Goal: Task Accomplishment & Management: Manage account settings

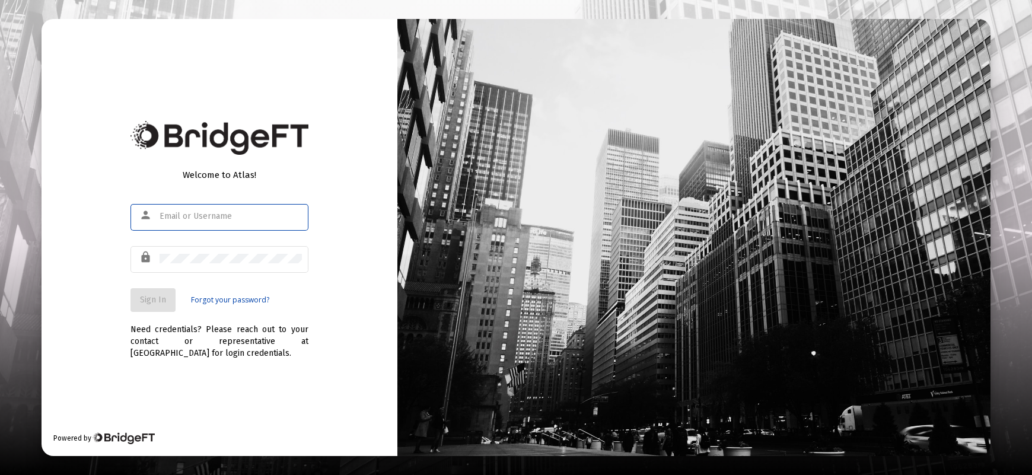
type input "[PERSON_NAME][EMAIL_ADDRESS][DOMAIN_NAME]"
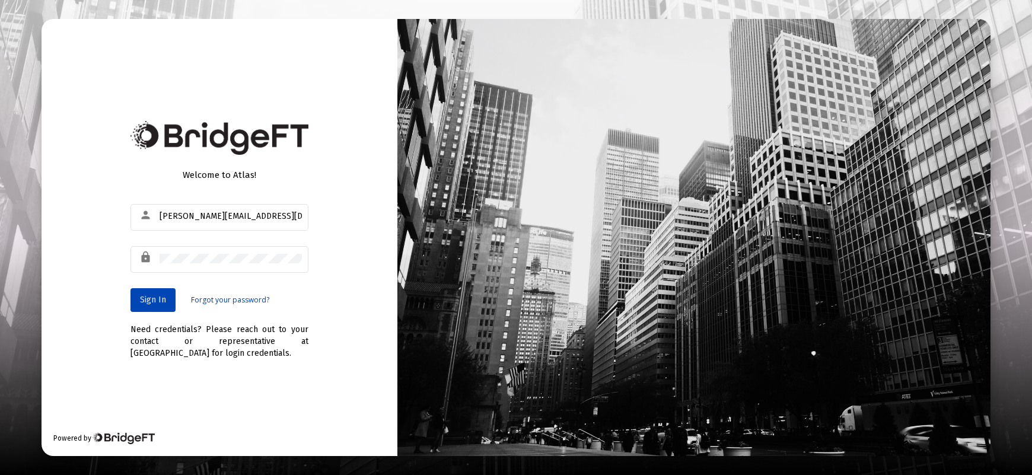
click at [160, 300] on span "Sign In" at bounding box center [153, 300] width 26 height 10
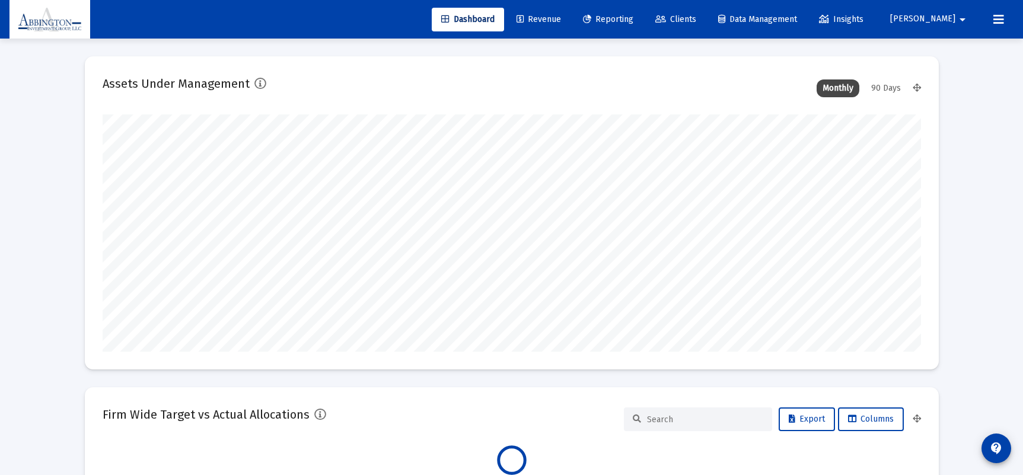
scroll to position [237, 818]
type input "[DATE]"
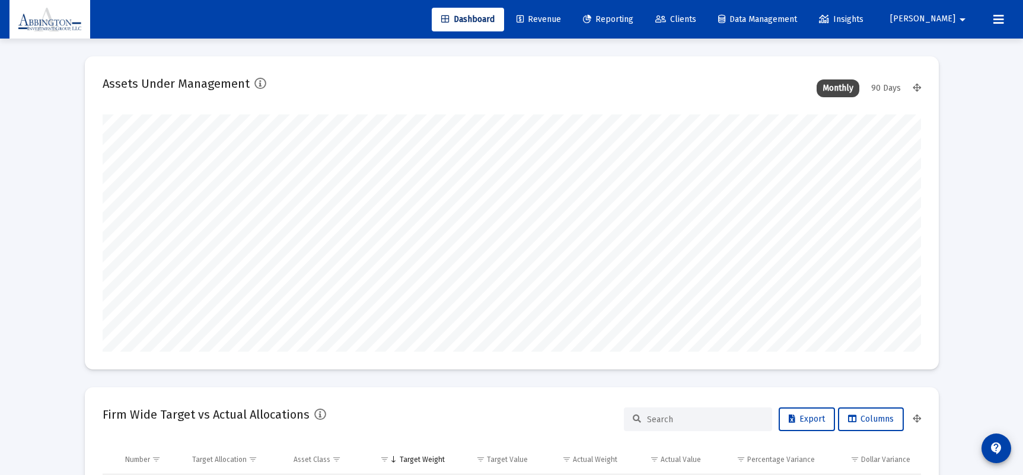
click at [696, 21] on span "Clients" at bounding box center [675, 19] width 41 height 10
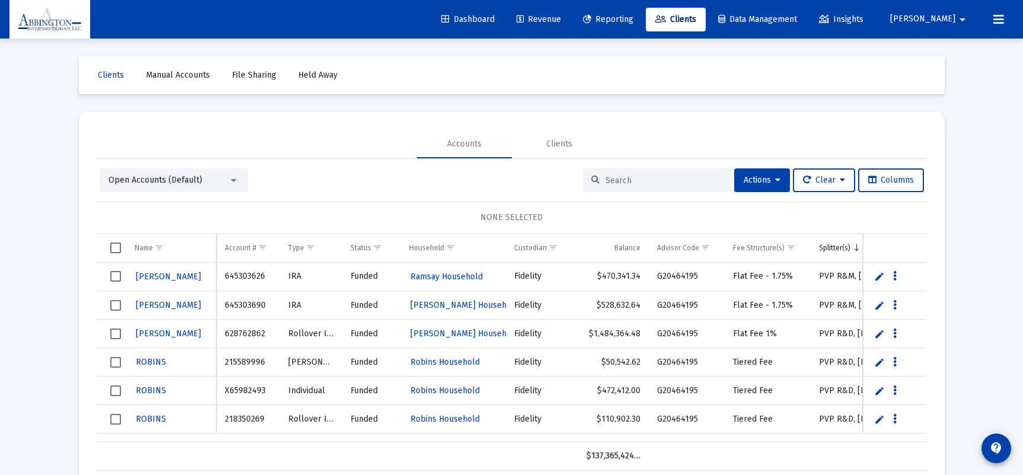
click at [630, 184] on input at bounding box center [663, 181] width 116 height 10
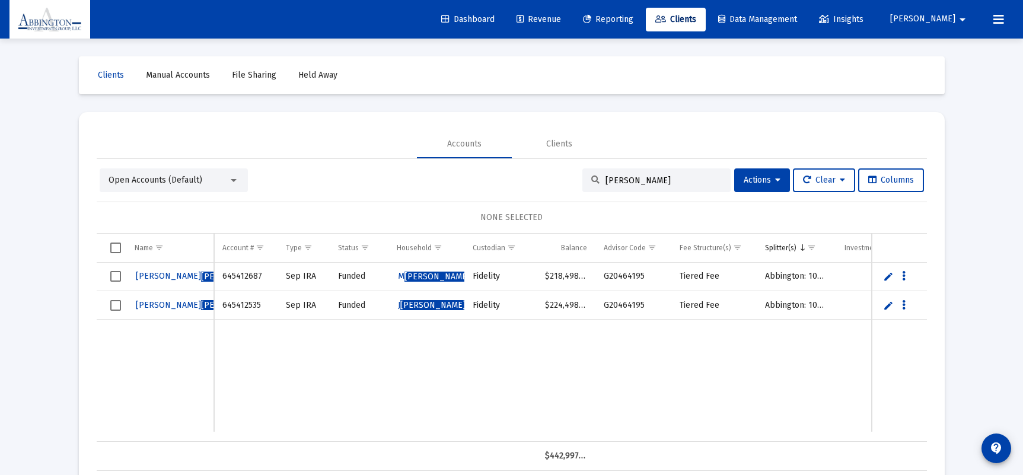
type input "[PERSON_NAME]"
click at [153, 275] on span "[PERSON_NAME] kin" at bounding box center [207, 276] width 142 height 10
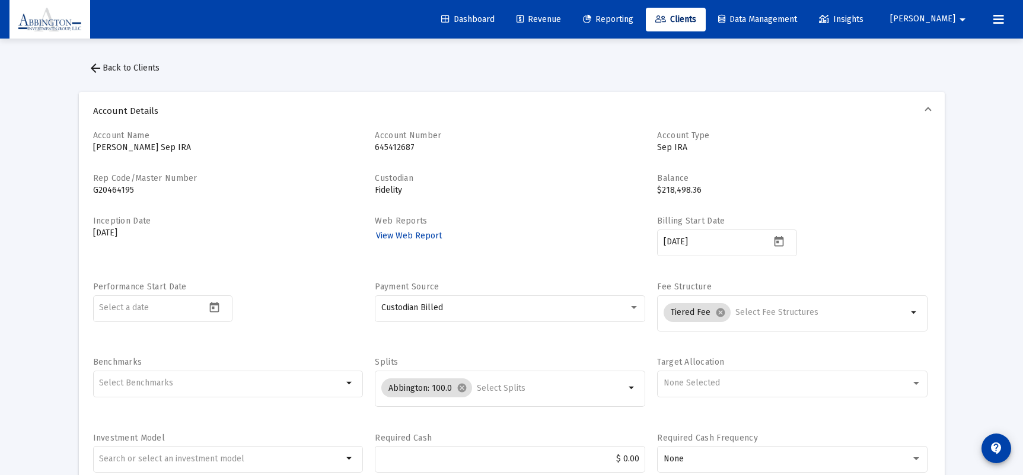
click at [92, 67] on mat-icon "arrow_back" at bounding box center [95, 68] width 14 height 14
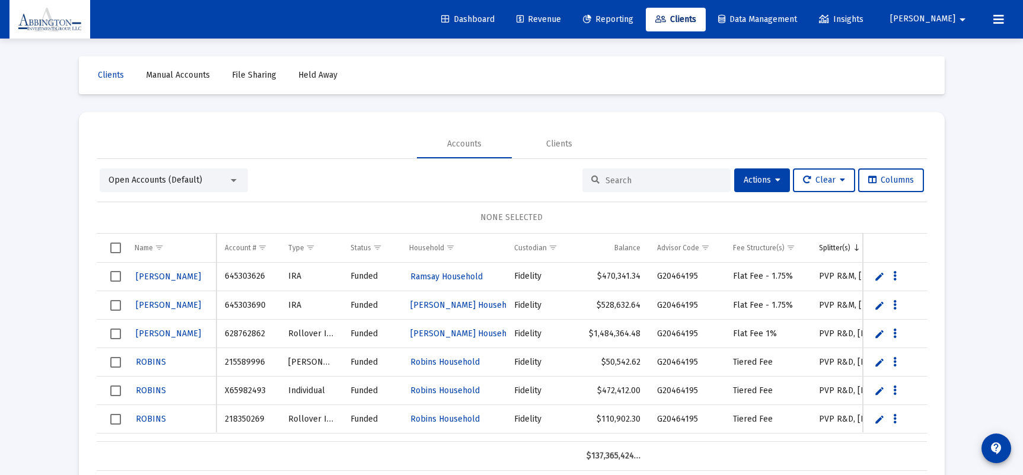
click at [627, 188] on div at bounding box center [656, 180] width 148 height 24
click at [627, 187] on div at bounding box center [656, 180] width 148 height 24
click at [625, 179] on input at bounding box center [663, 181] width 116 height 10
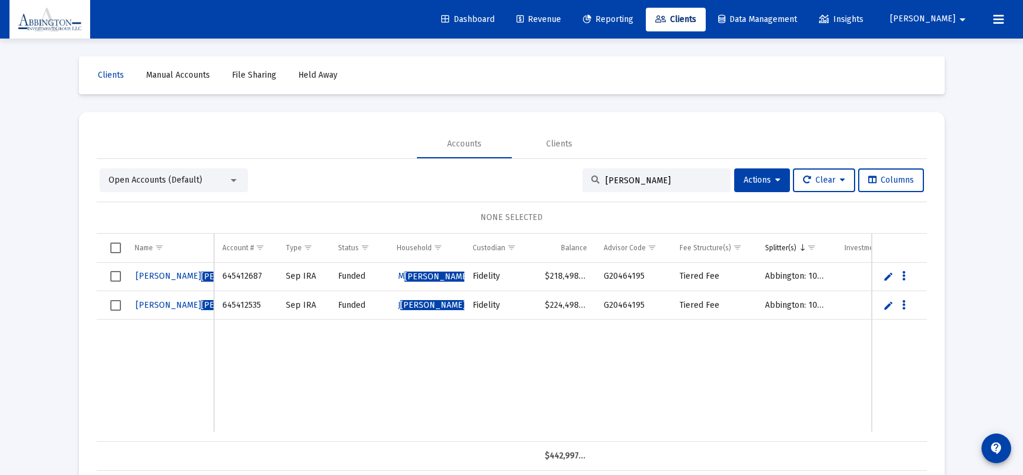
type input "[PERSON_NAME]"
click at [116, 277] on span "Select row" at bounding box center [115, 276] width 11 height 11
click at [905, 276] on icon "Data grid" at bounding box center [904, 276] width 4 height 14
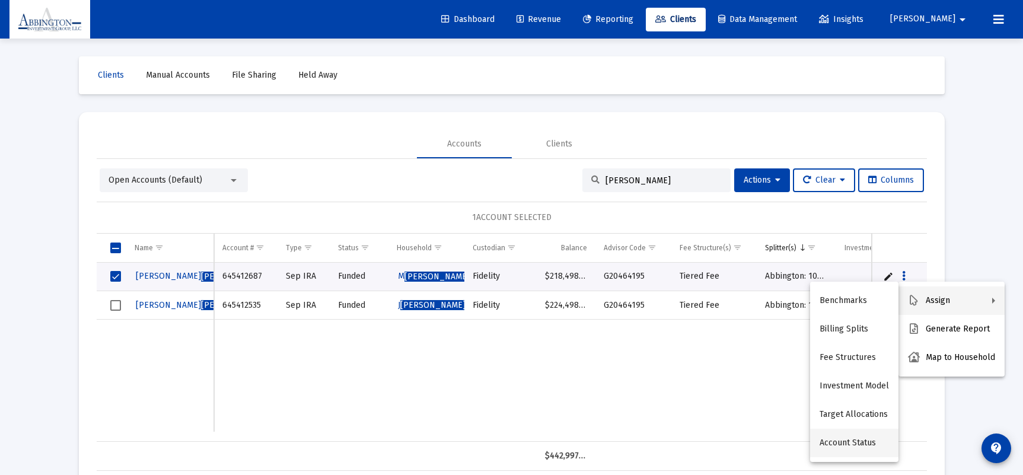
click at [856, 444] on button "Account Status" at bounding box center [854, 443] width 88 height 28
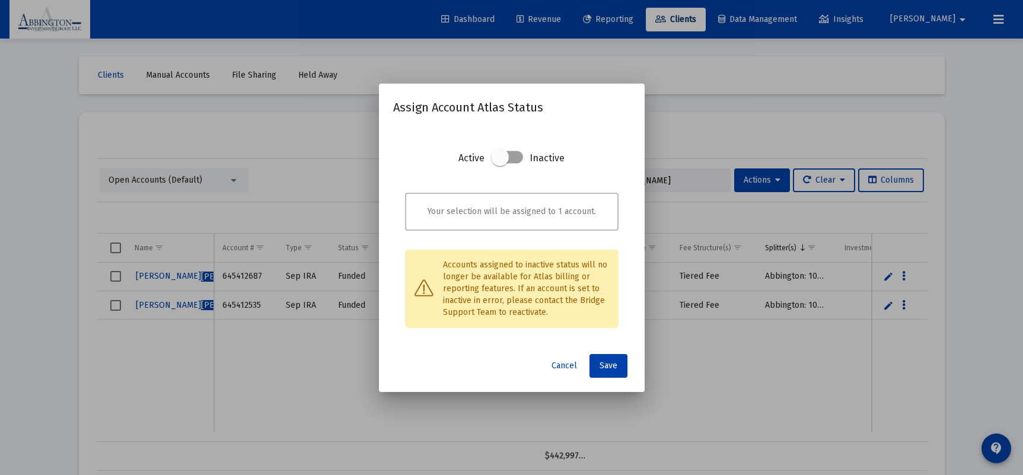
click at [498, 152] on span at bounding box center [500, 157] width 18 height 18
click at [499, 163] on input "checkbox" at bounding box center [499, 163] width 1 height 1
checkbox input "true"
click at [612, 372] on button "Save" at bounding box center [608, 366] width 38 height 24
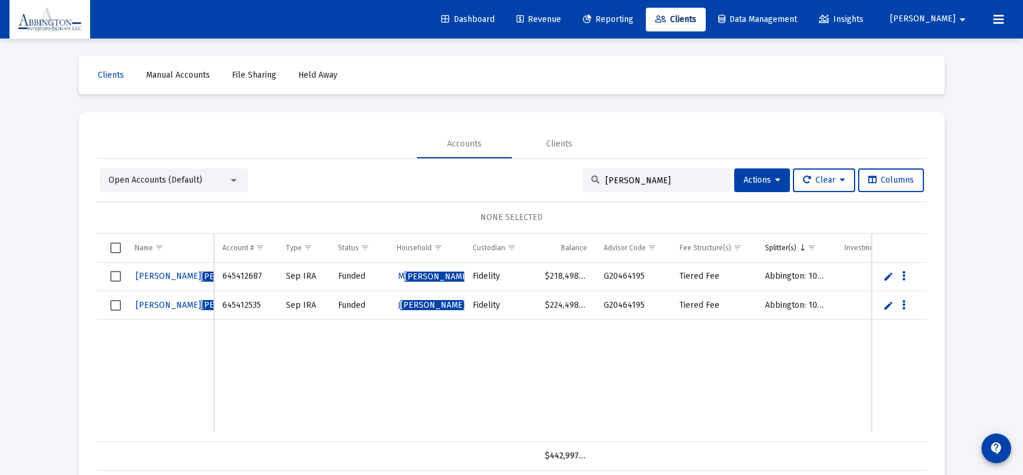
drag, startPoint x: 617, startPoint y: 181, endPoint x: 576, endPoint y: 180, distance: 41.5
click at [582, 180] on div "[PERSON_NAME]" at bounding box center [656, 180] width 148 height 24
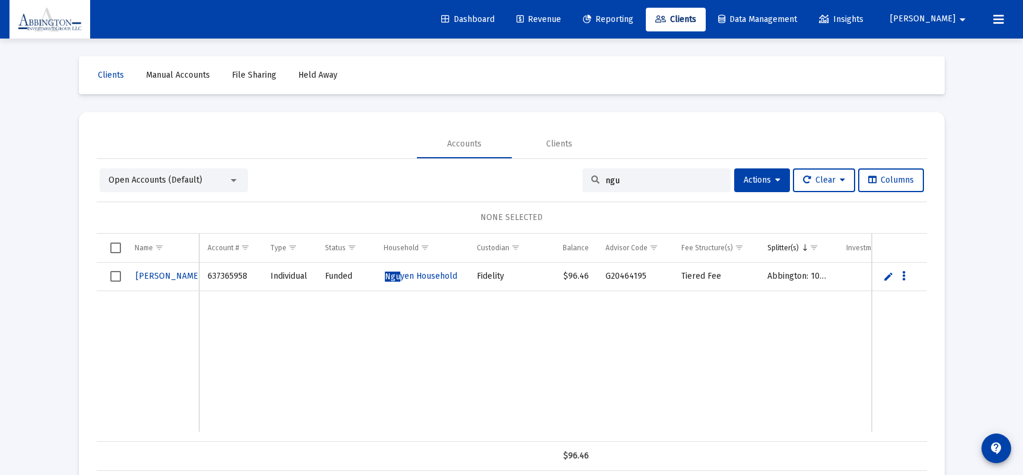
type input "ngu"
click at [903, 277] on icon "Data grid" at bounding box center [904, 276] width 4 height 14
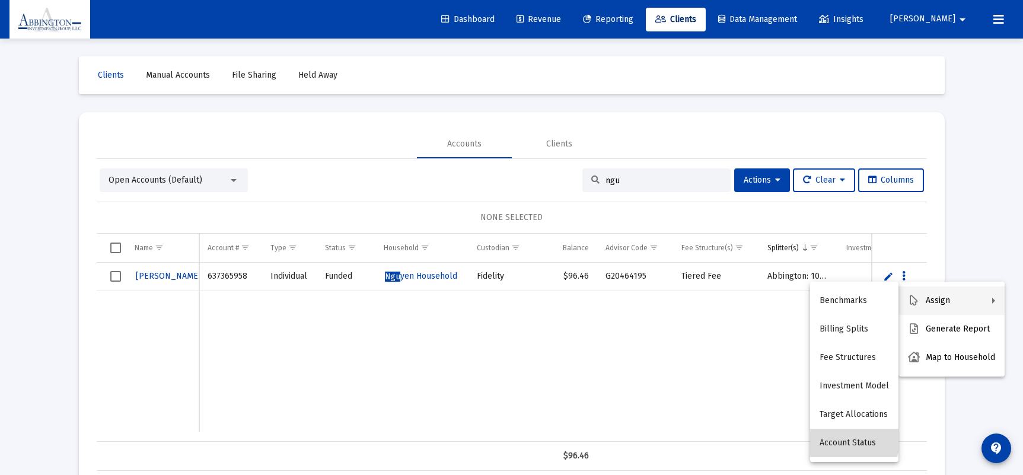
click at [853, 439] on button "Account Status" at bounding box center [854, 443] width 88 height 28
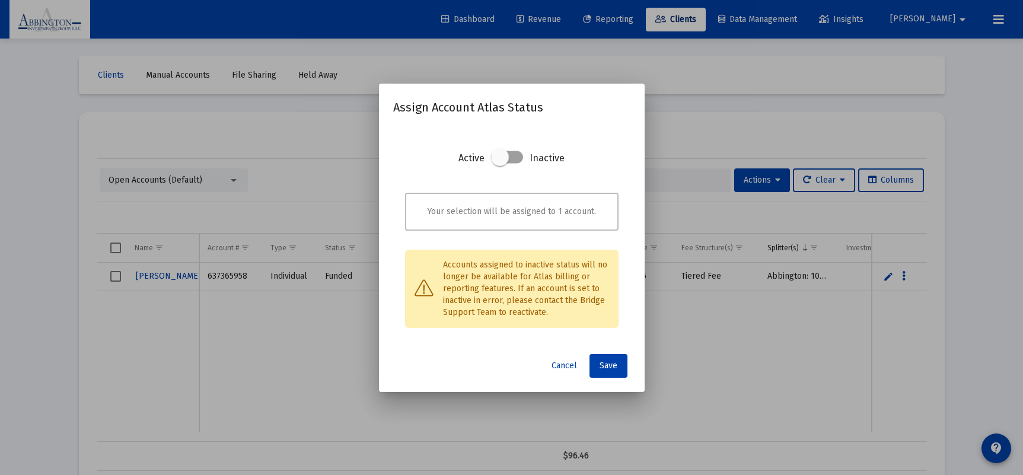
click at [605, 155] on section "Active Inactive" at bounding box center [511, 168] width 213 height 36
click at [562, 367] on span "Cancel" at bounding box center [563, 366] width 25 height 10
